Goal: Navigation & Orientation: Go to known website

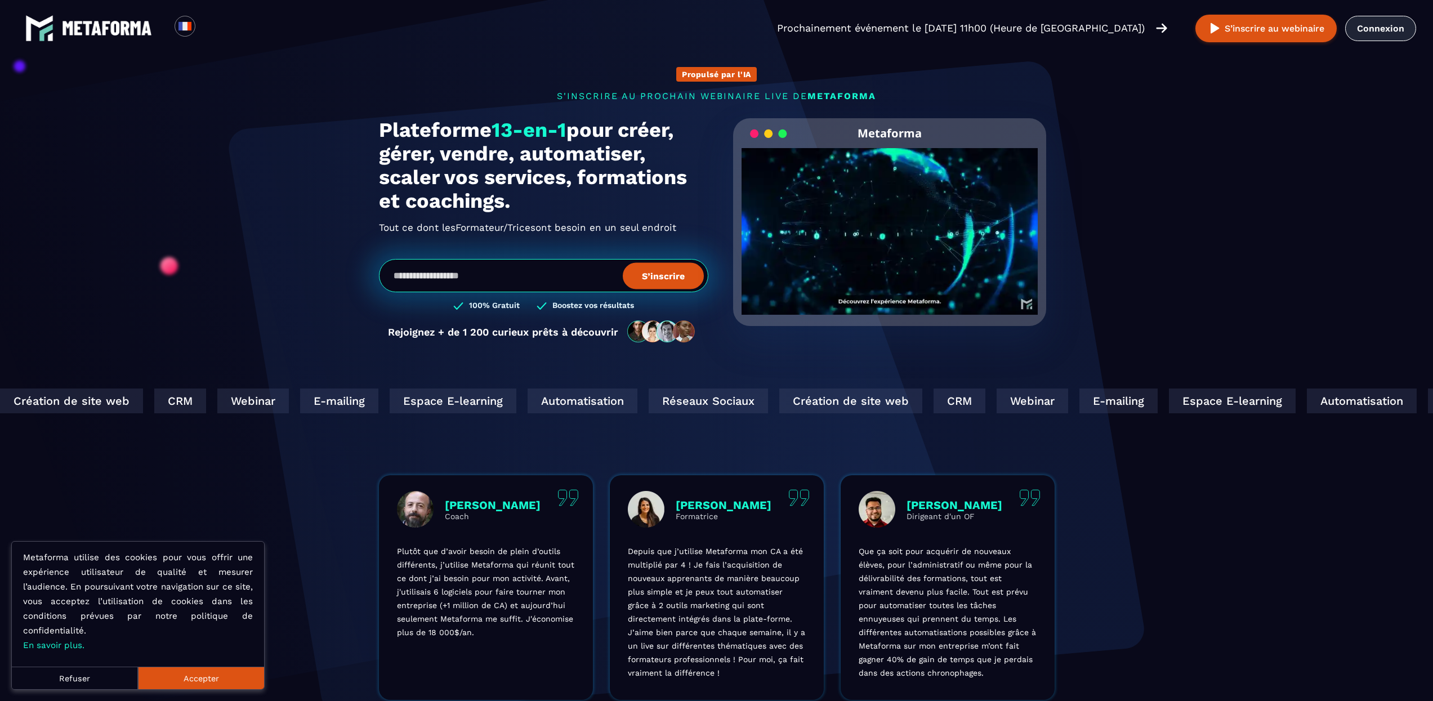
click at [1383, 33] on link "Connexion" at bounding box center [1380, 28] width 71 height 25
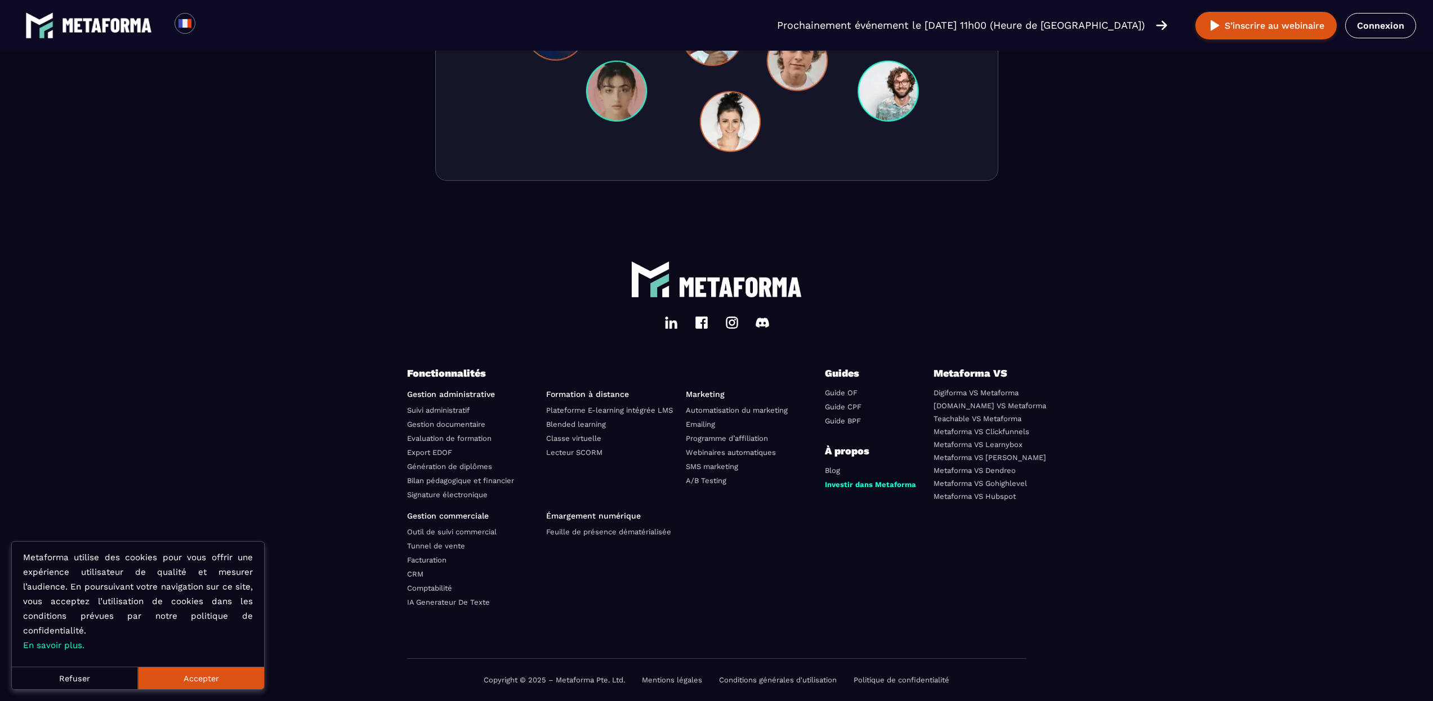
scroll to position [3724, 0]
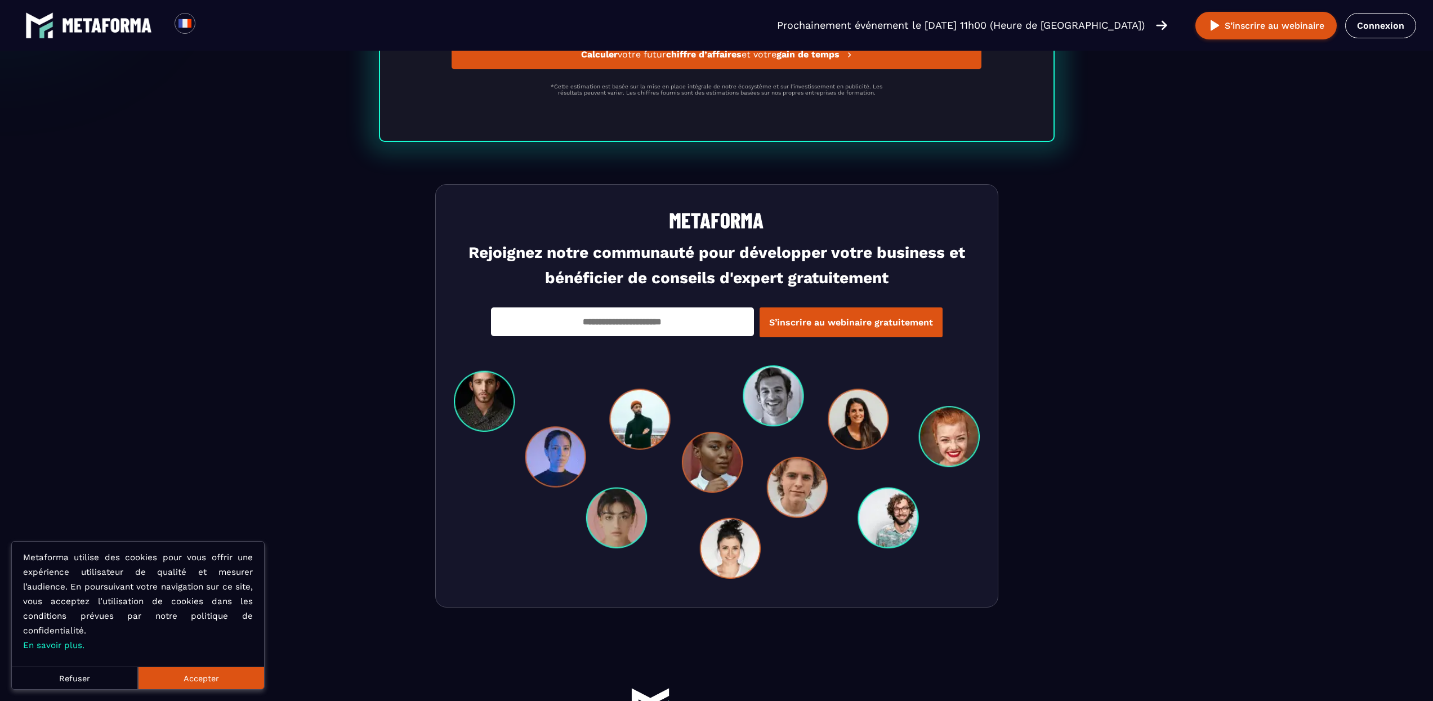
scroll to position [3724, 0]
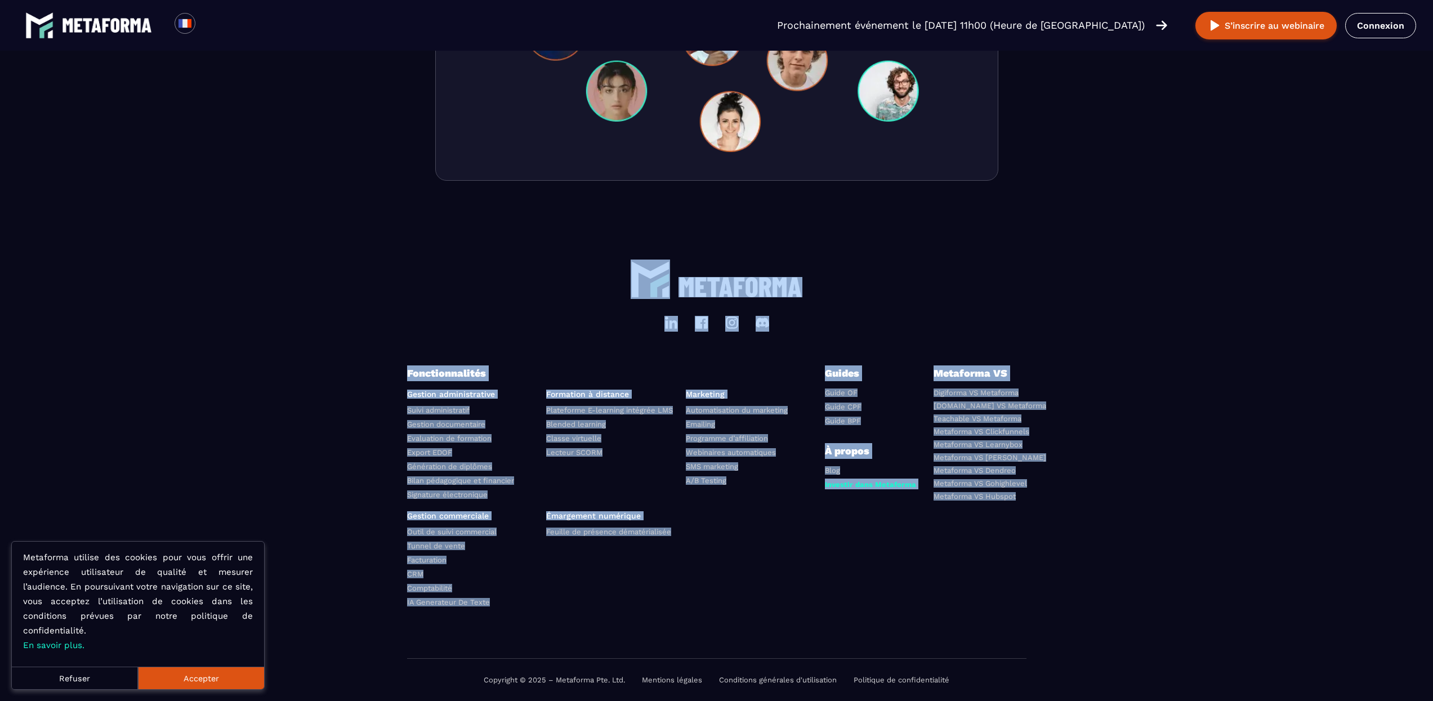
drag, startPoint x: 1063, startPoint y: 518, endPoint x: 497, endPoint y: 259, distance: 622.4
click at [496, 257] on footer "Fonctionnalités Gestion administrative Suivi administratif Gestion documentaire…" at bounding box center [716, 463] width 1433 height 475
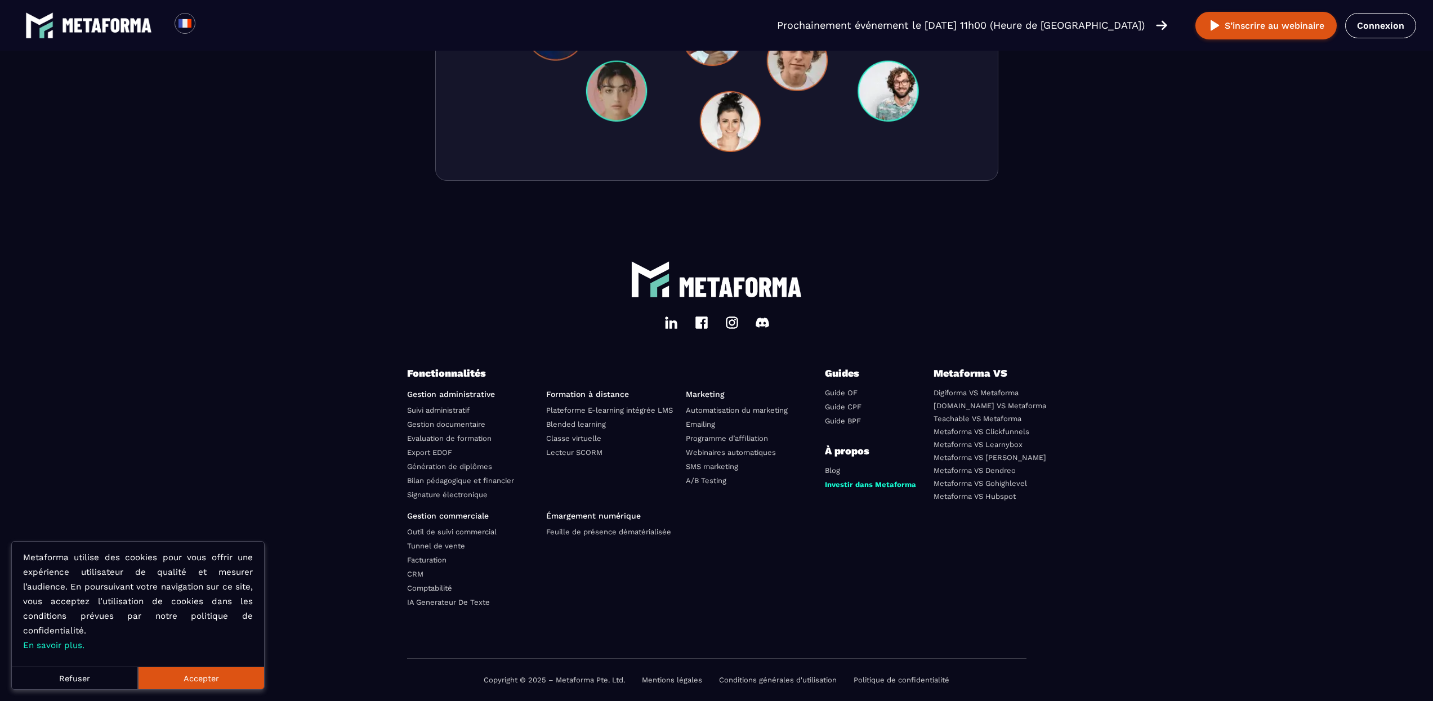
click at [262, 294] on footer "Fonctionnalités Gestion administrative Suivi administratif Gestion documentaire…" at bounding box center [716, 463] width 1433 height 475
drag, startPoint x: 193, startPoint y: 677, endPoint x: 224, endPoint y: 667, distance: 32.2
click at [194, 677] on button "Accepter" at bounding box center [201, 678] width 126 height 23
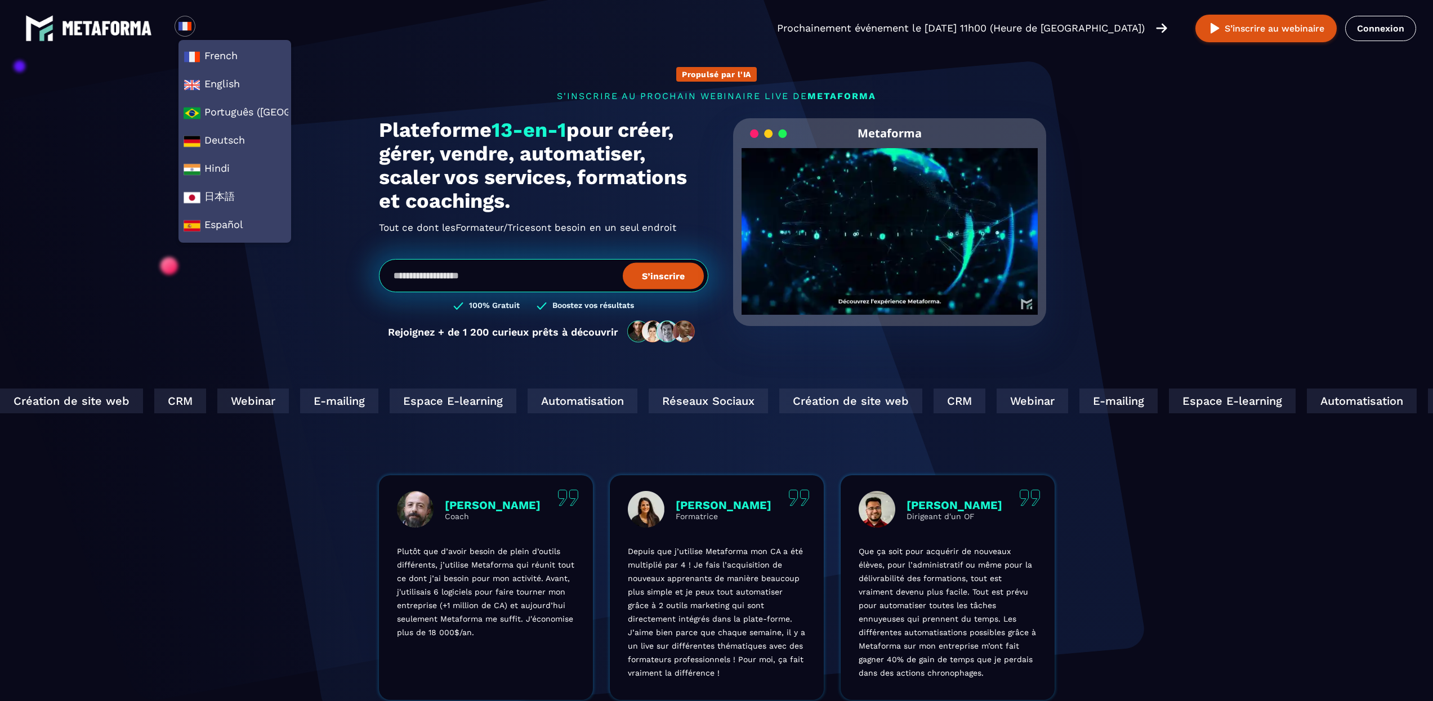
click at [100, 29] on img at bounding box center [107, 28] width 90 height 15
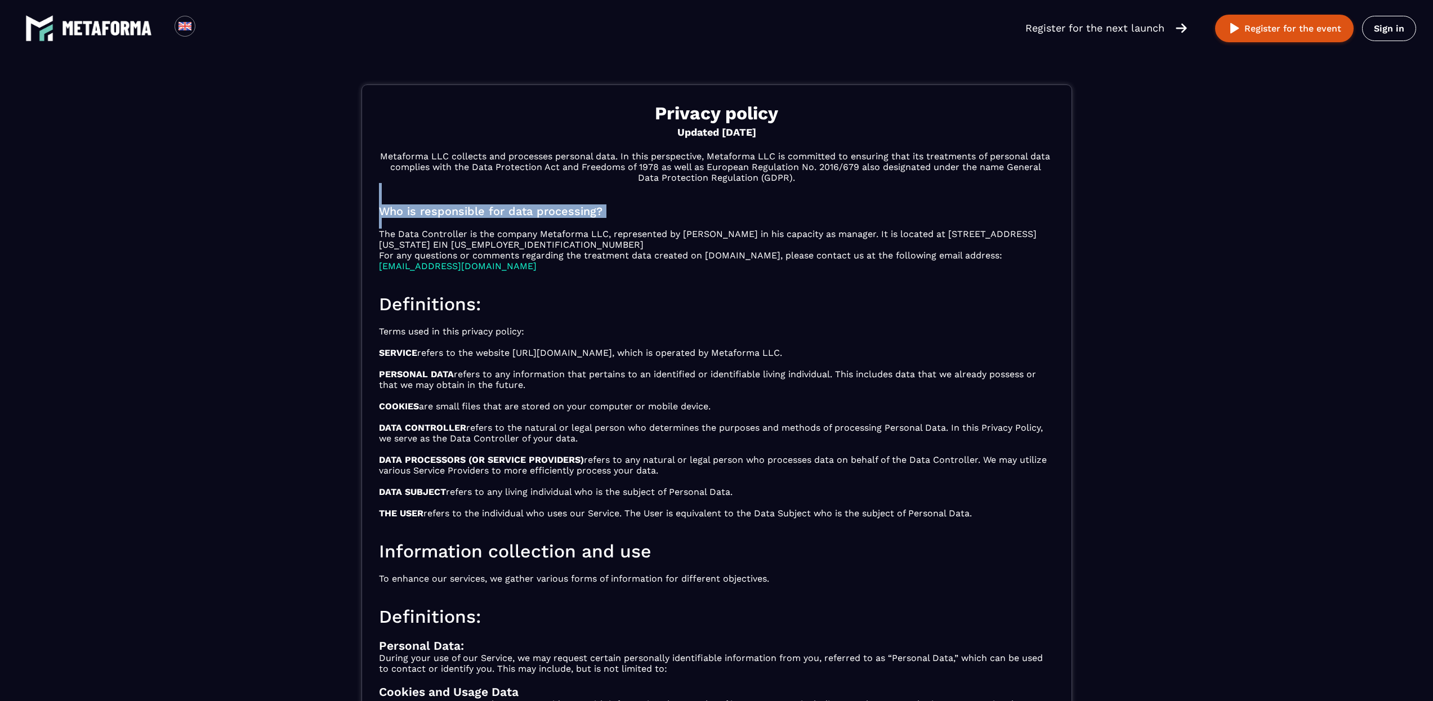
drag, startPoint x: 738, startPoint y: 274, endPoint x: 715, endPoint y: 193, distance: 84.3
drag, startPoint x: 858, startPoint y: 200, endPoint x: 873, endPoint y: 190, distance: 18.4
